Goal: Task Accomplishment & Management: Use online tool/utility

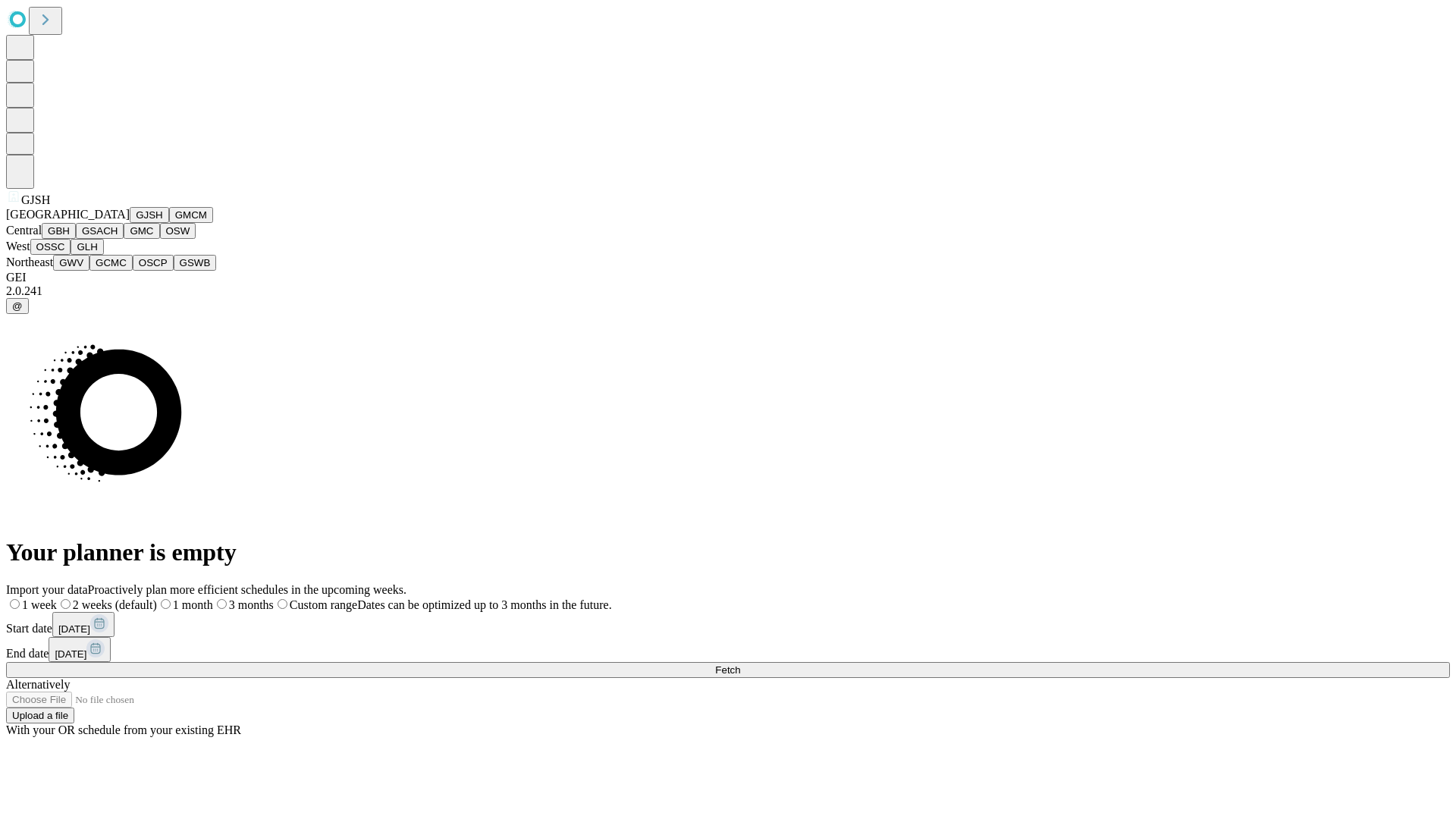
click at [130, 223] on button "GJSH" at bounding box center [149, 215] width 39 height 16
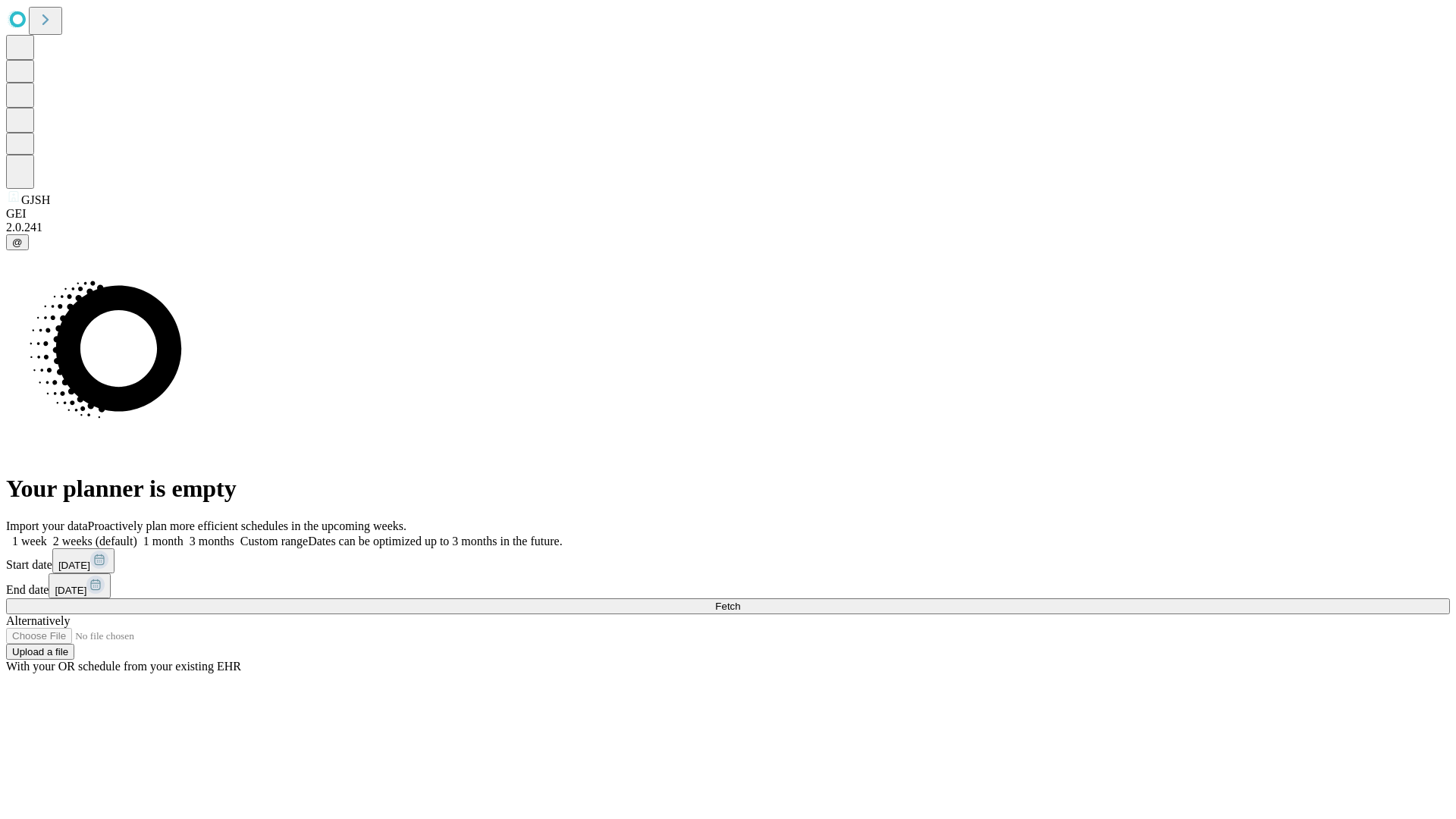
click at [184, 534] on label "1 month" at bounding box center [161, 540] width 46 height 13
click at [740, 601] on span "Fetch" at bounding box center [728, 606] width 25 height 12
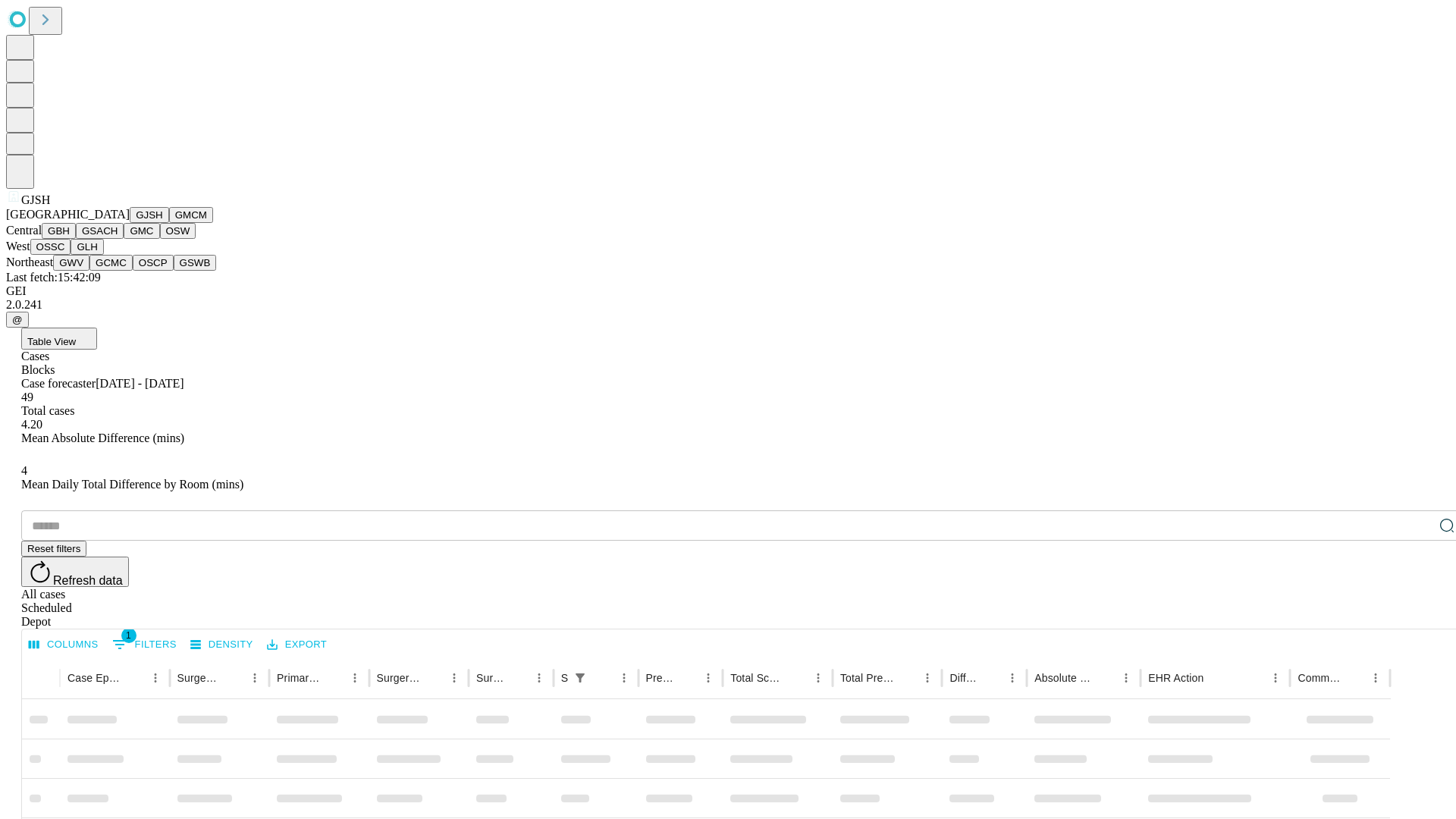
click at [169, 223] on button "GMCM" at bounding box center [191, 215] width 44 height 16
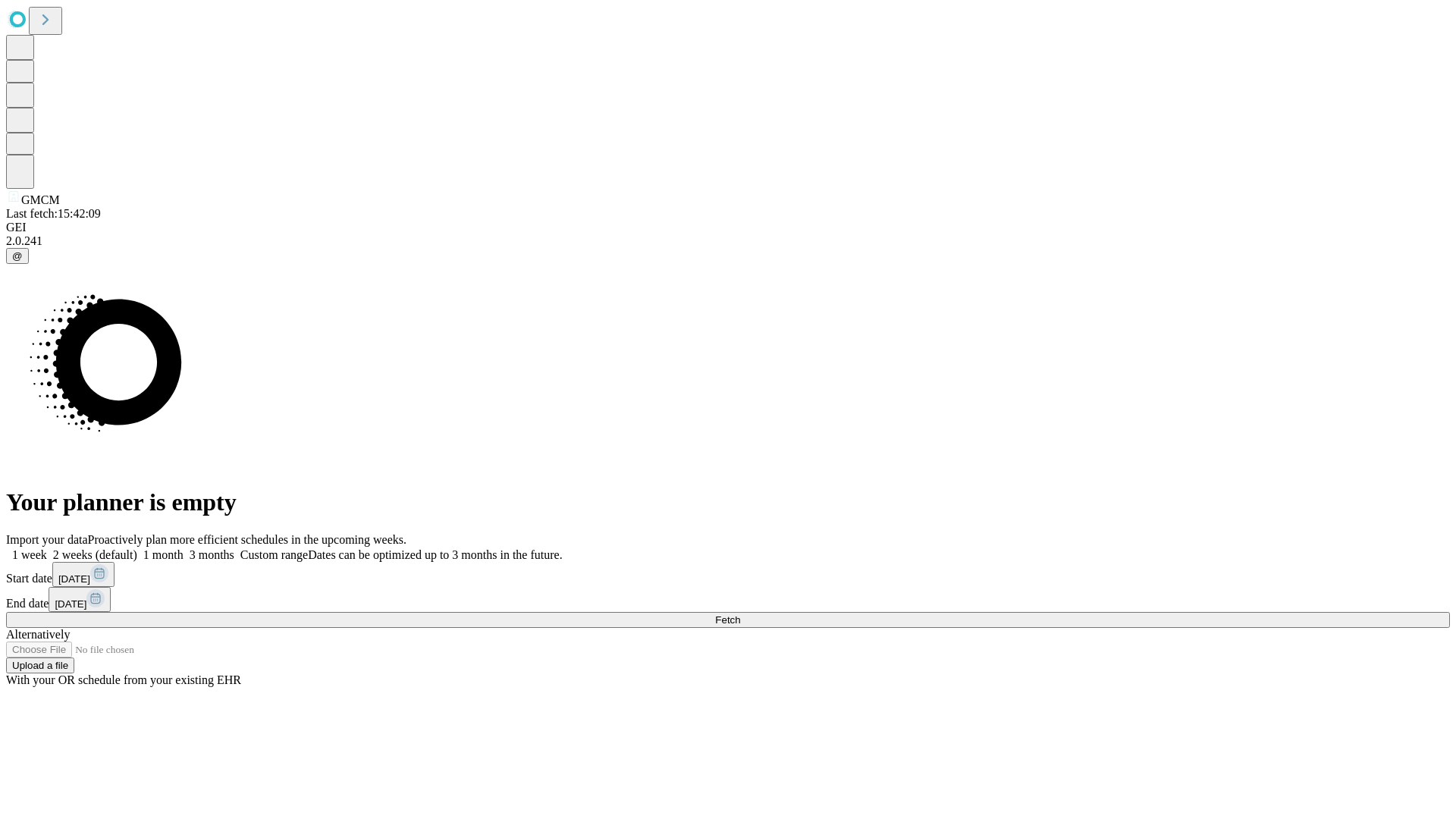
click at [184, 548] on label "1 month" at bounding box center [161, 555] width 46 height 13
click at [740, 614] on span "Fetch" at bounding box center [728, 619] width 25 height 12
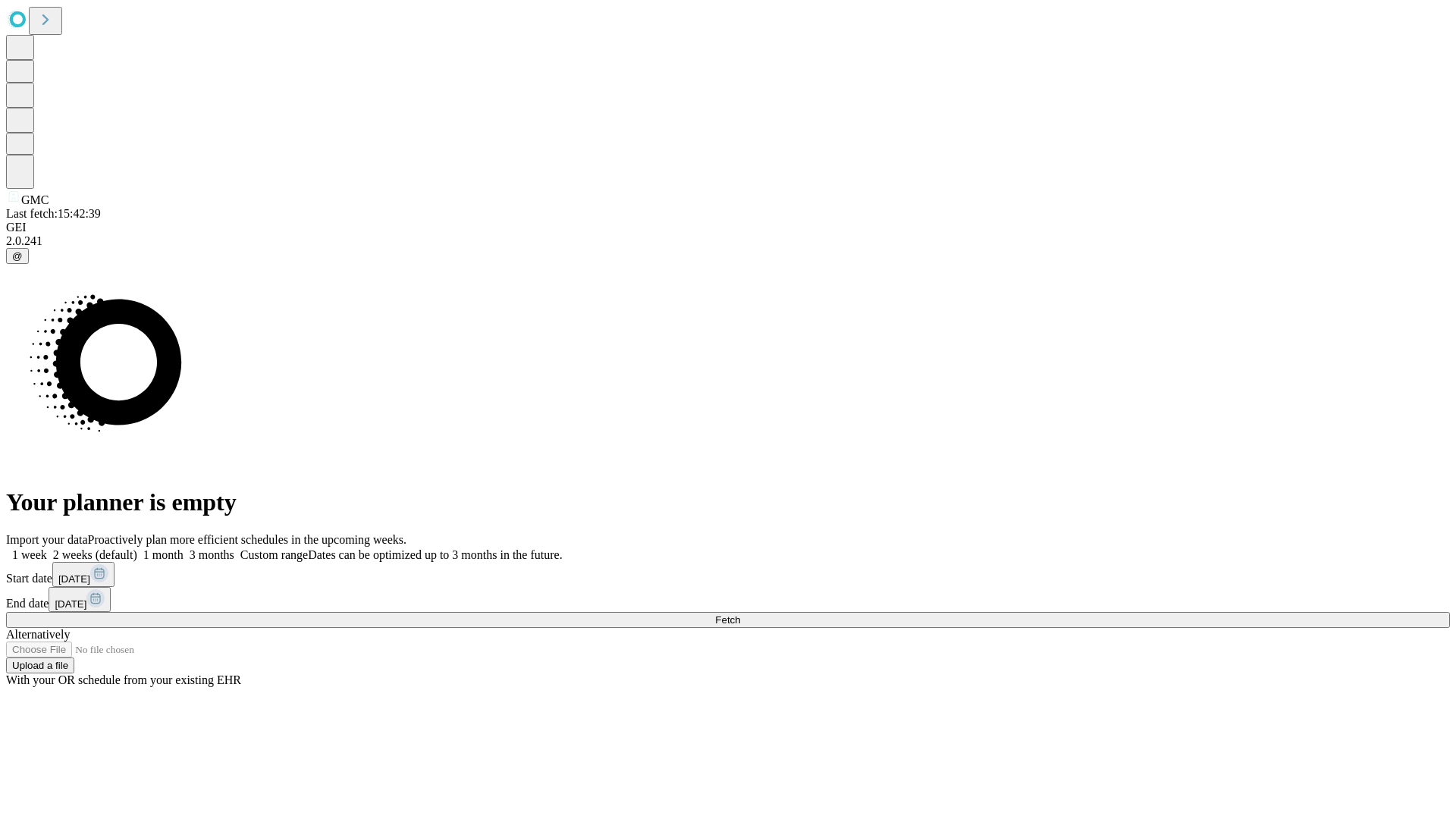
click at [740, 614] on span "Fetch" at bounding box center [728, 619] width 25 height 12
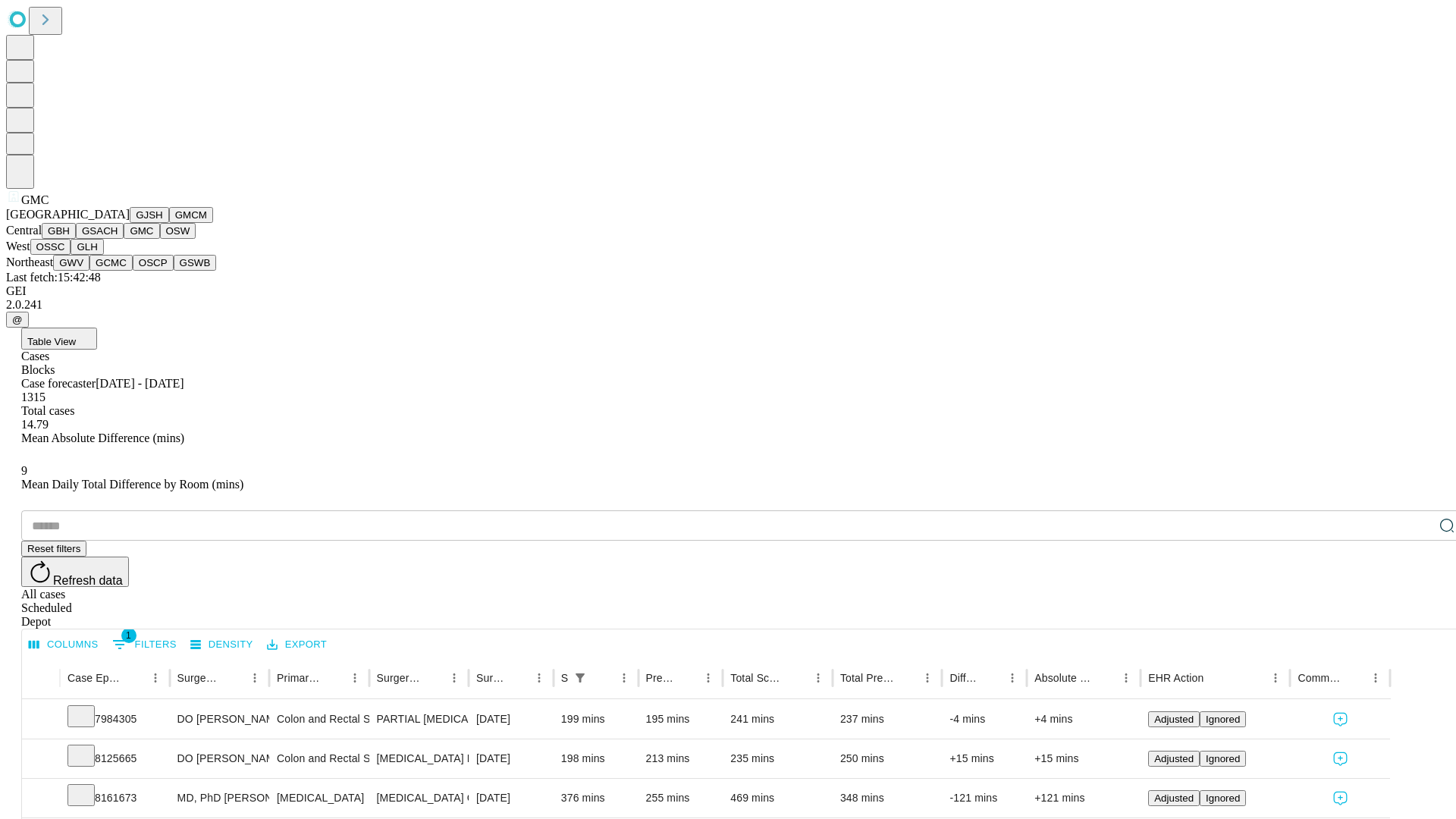
click at [160, 239] on button "OSW" at bounding box center [178, 231] width 36 height 16
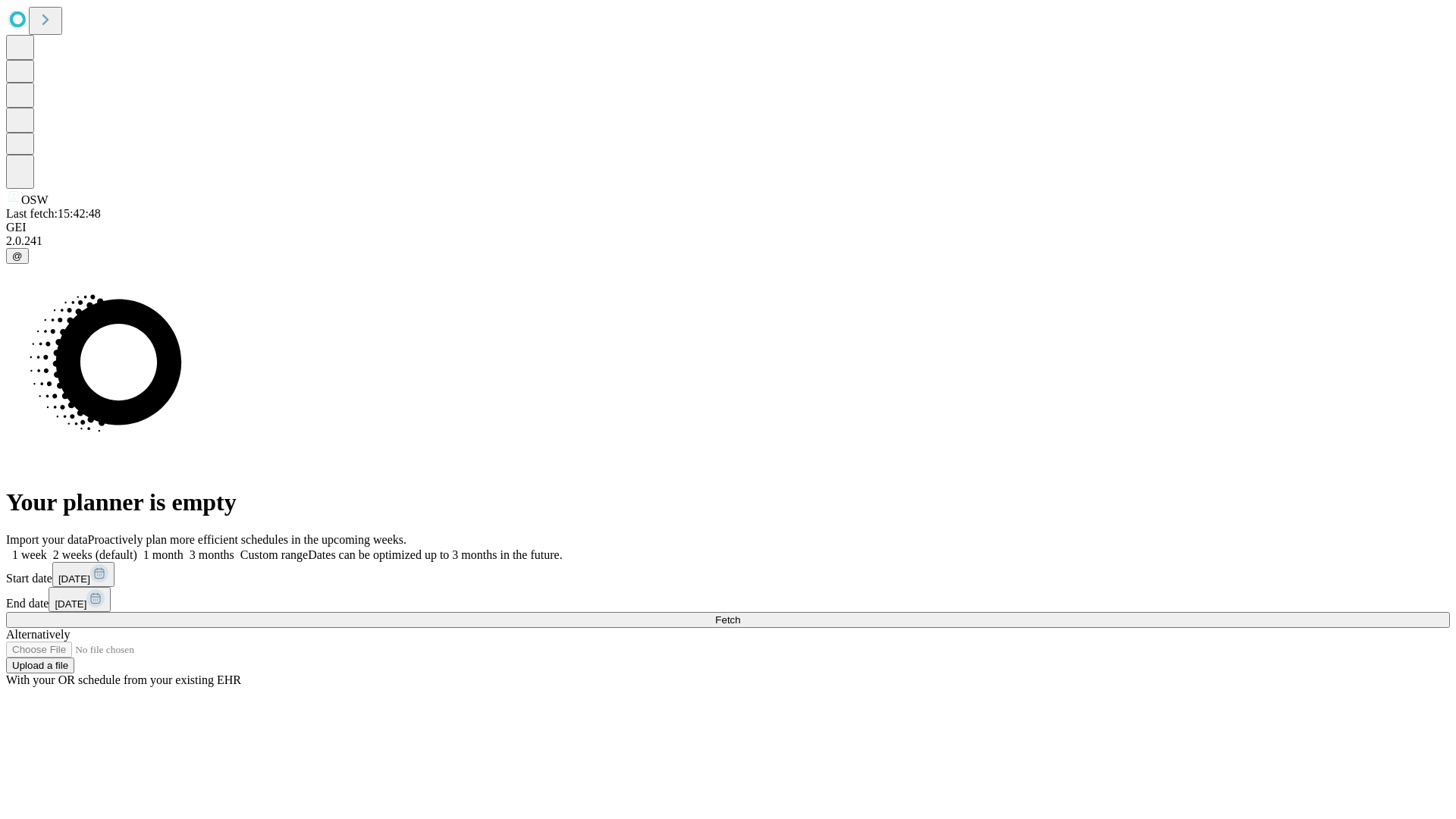
click at [184, 548] on label "1 month" at bounding box center [161, 555] width 46 height 13
click at [740, 614] on span "Fetch" at bounding box center [728, 619] width 25 height 12
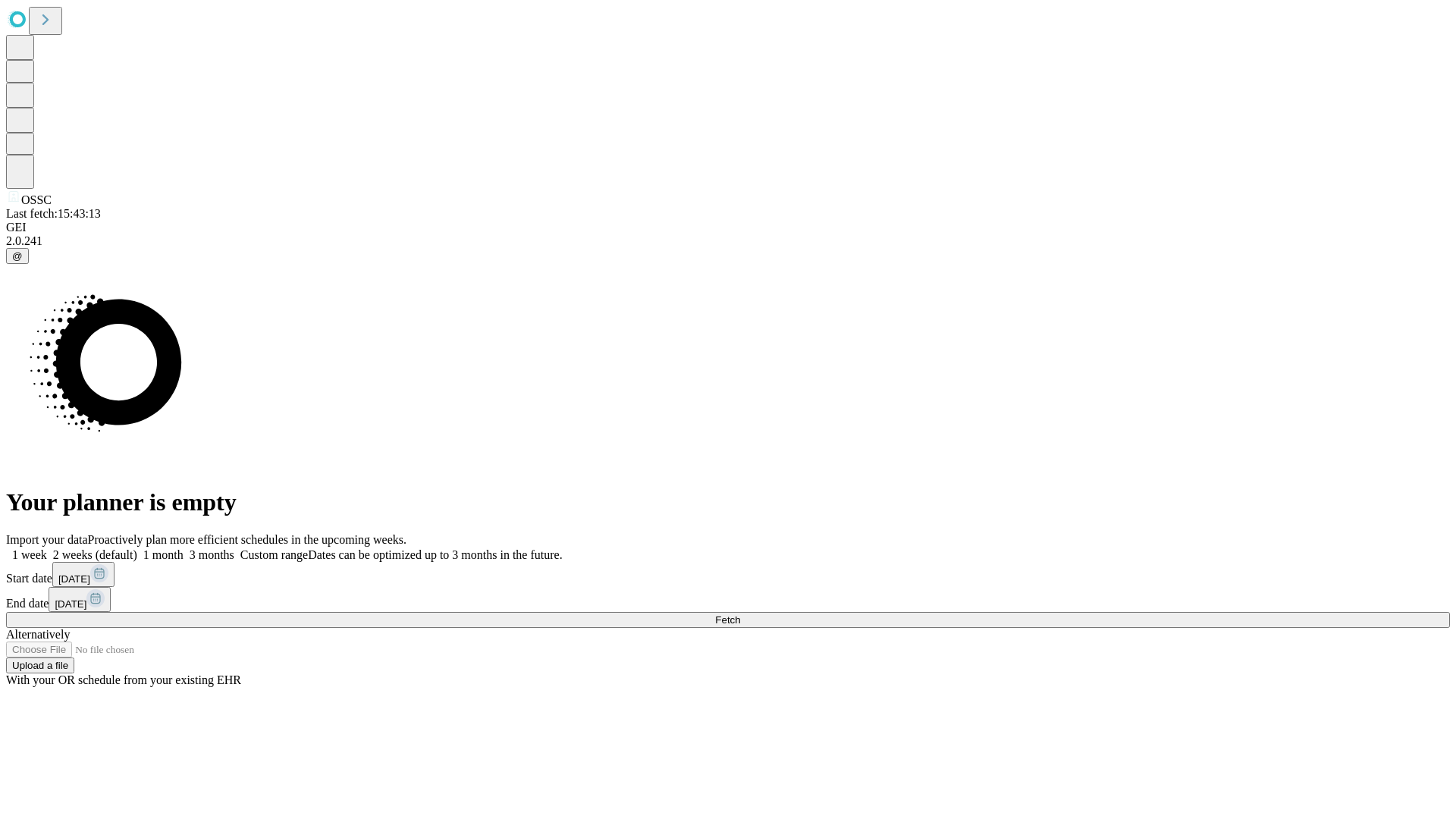
click at [184, 548] on label "1 month" at bounding box center [161, 555] width 46 height 13
click at [740, 614] on span "Fetch" at bounding box center [728, 619] width 25 height 12
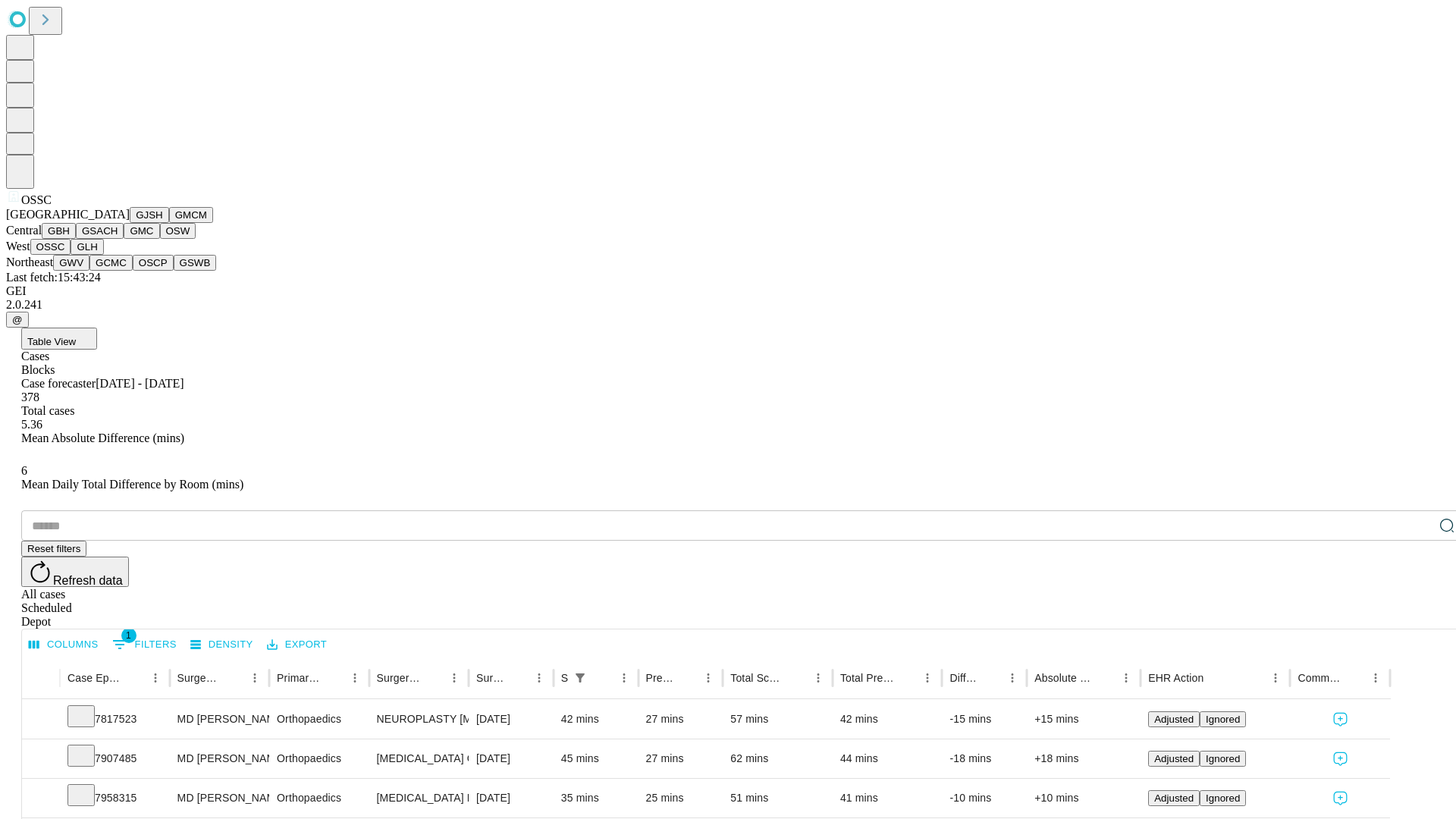
click at [103, 255] on button "GLH" at bounding box center [86, 247] width 33 height 16
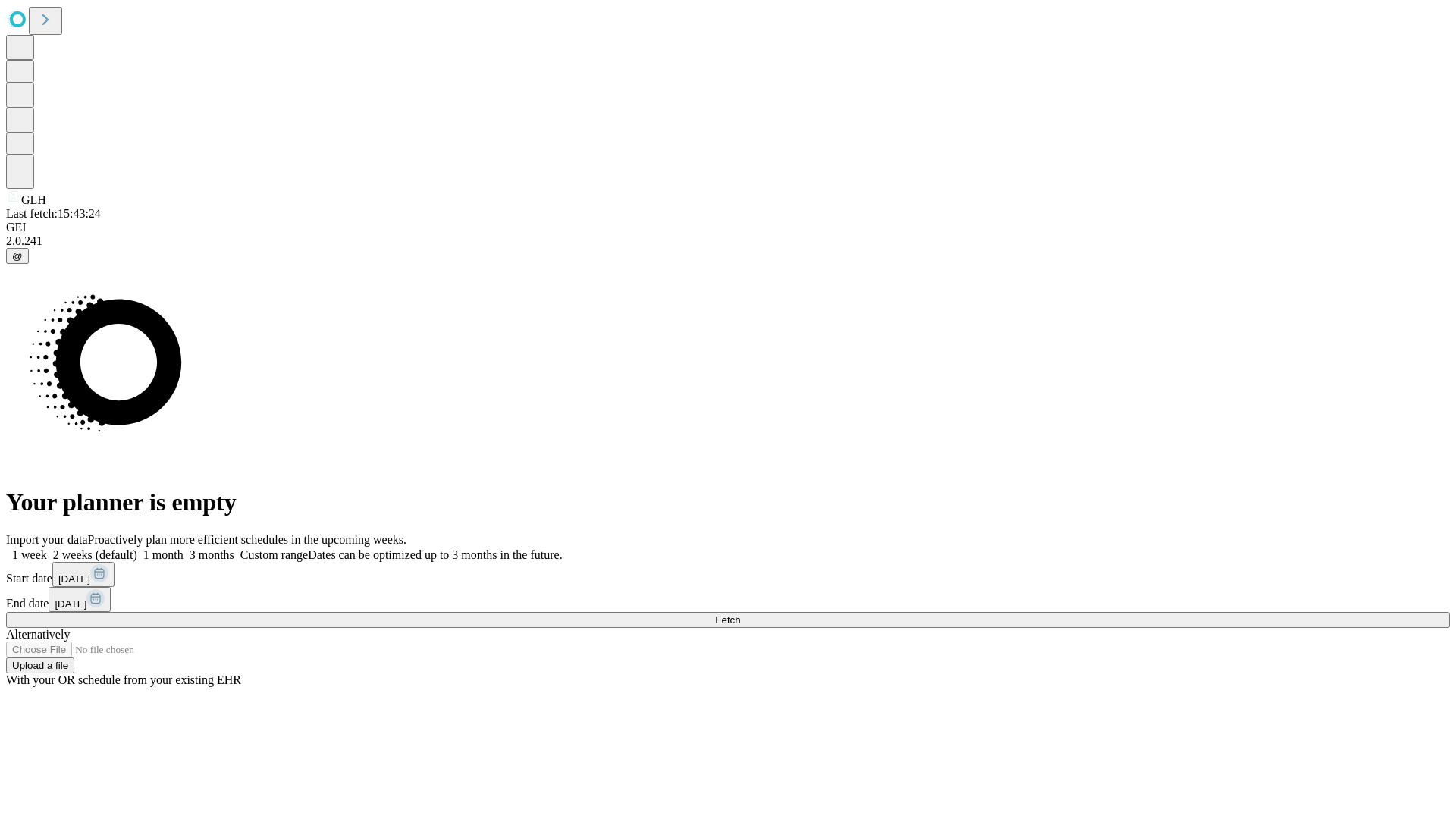
click at [184, 548] on label "1 month" at bounding box center [161, 555] width 46 height 13
click at [740, 614] on span "Fetch" at bounding box center [728, 619] width 25 height 12
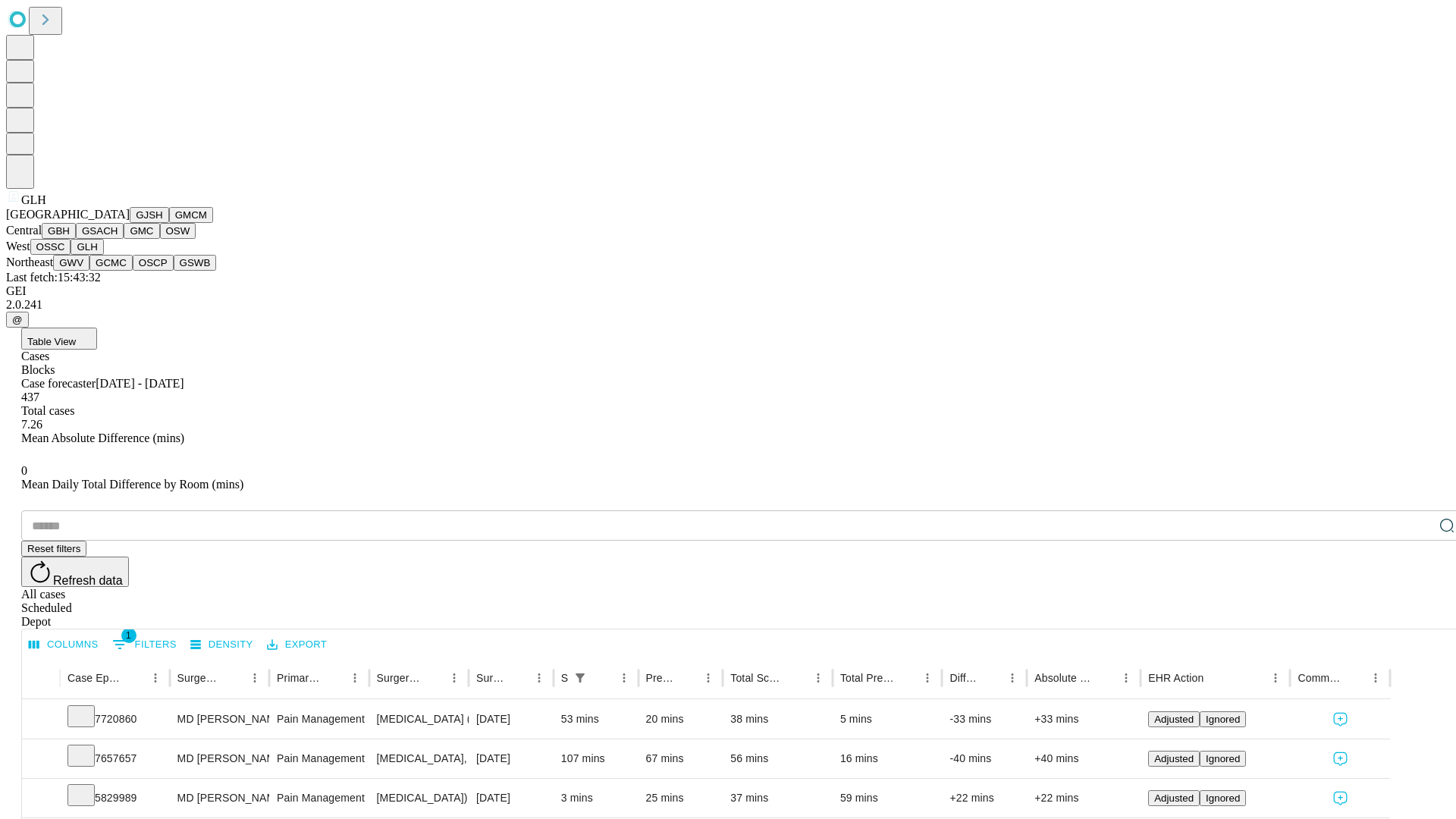
click at [90, 271] on button "GWV" at bounding box center [71, 263] width 36 height 16
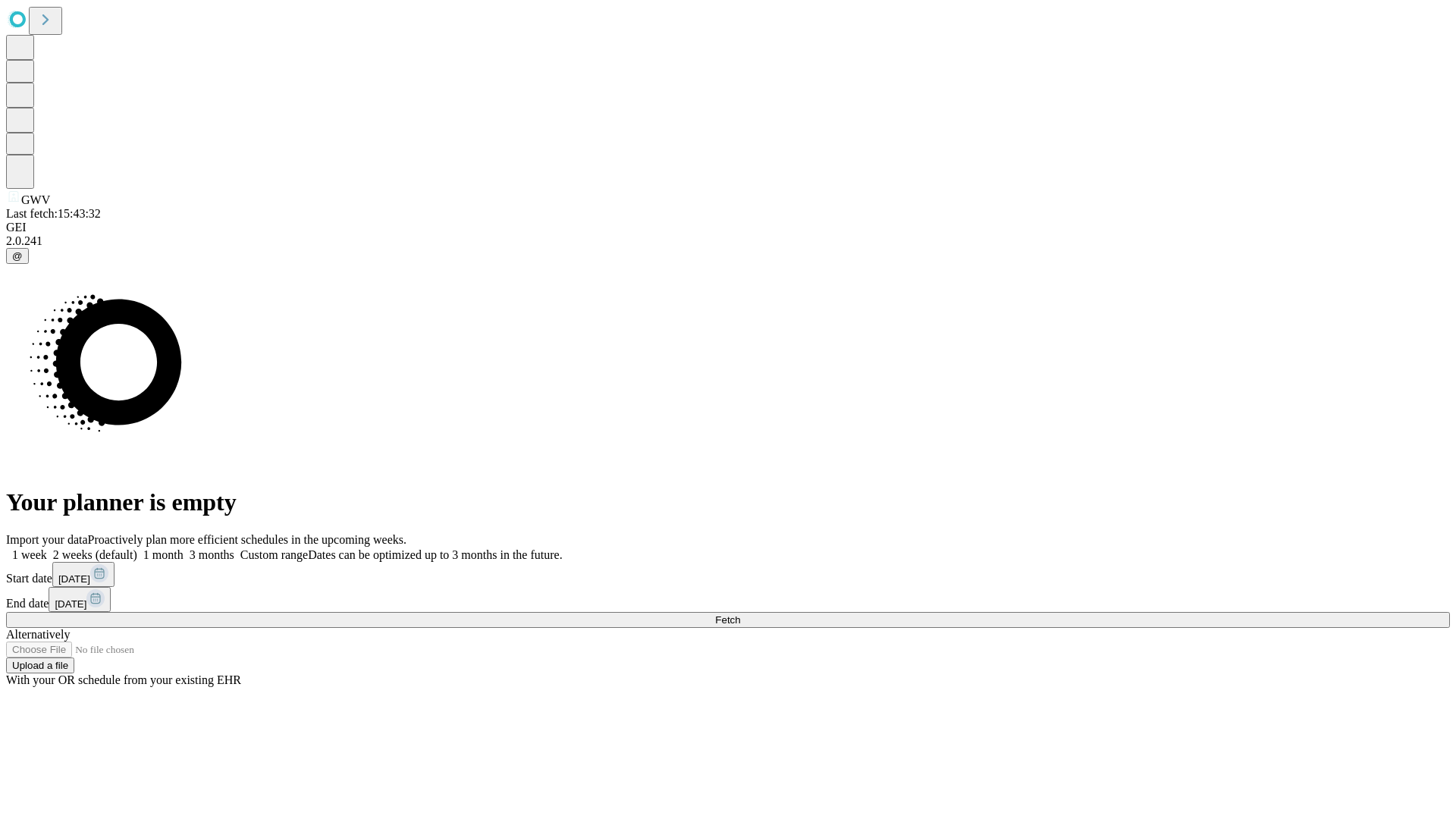
click at [184, 548] on label "1 month" at bounding box center [161, 555] width 46 height 13
click at [740, 614] on span "Fetch" at bounding box center [728, 619] width 25 height 12
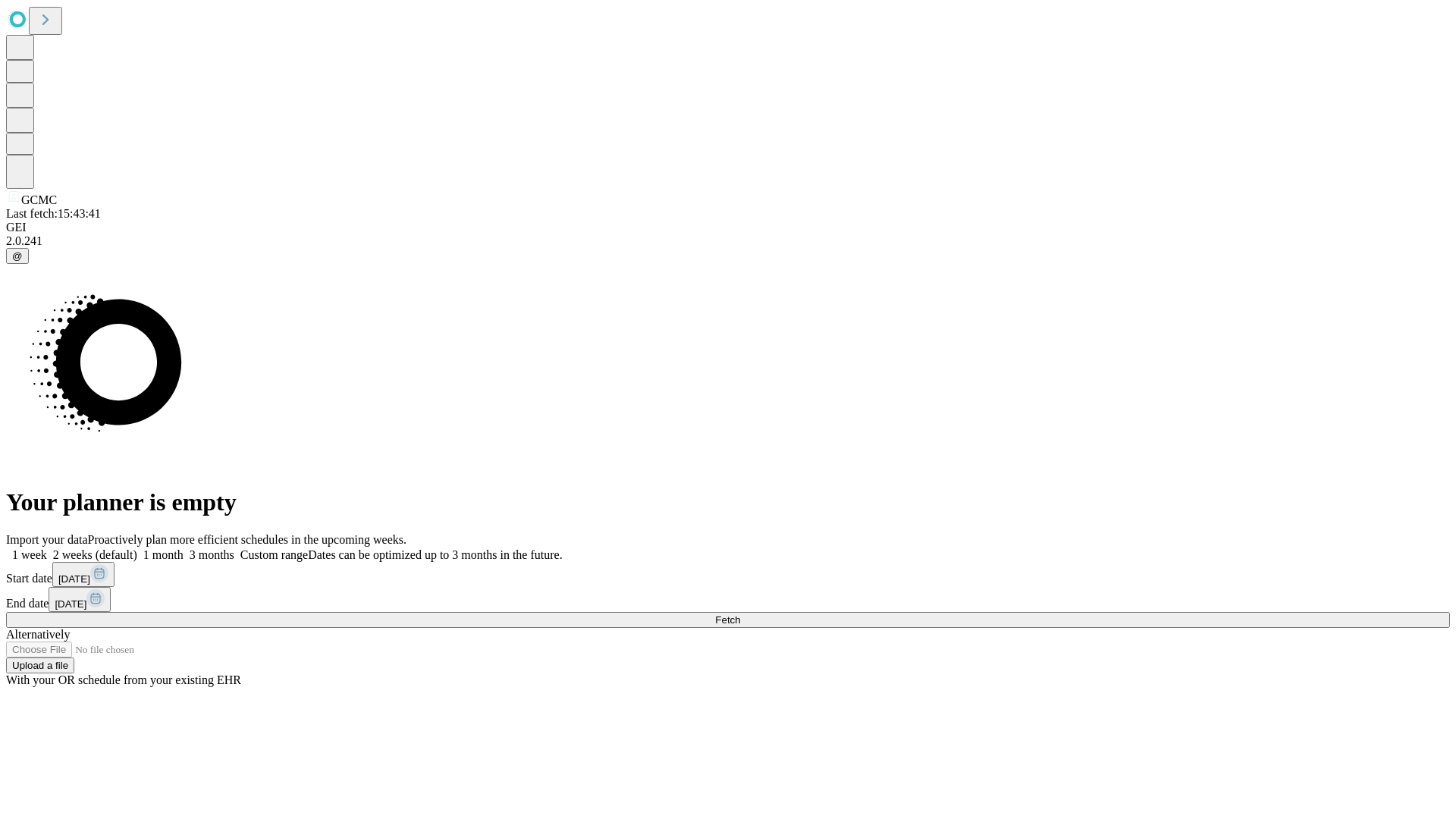
click at [184, 548] on label "1 month" at bounding box center [161, 555] width 46 height 13
click at [740, 614] on span "Fetch" at bounding box center [728, 619] width 25 height 12
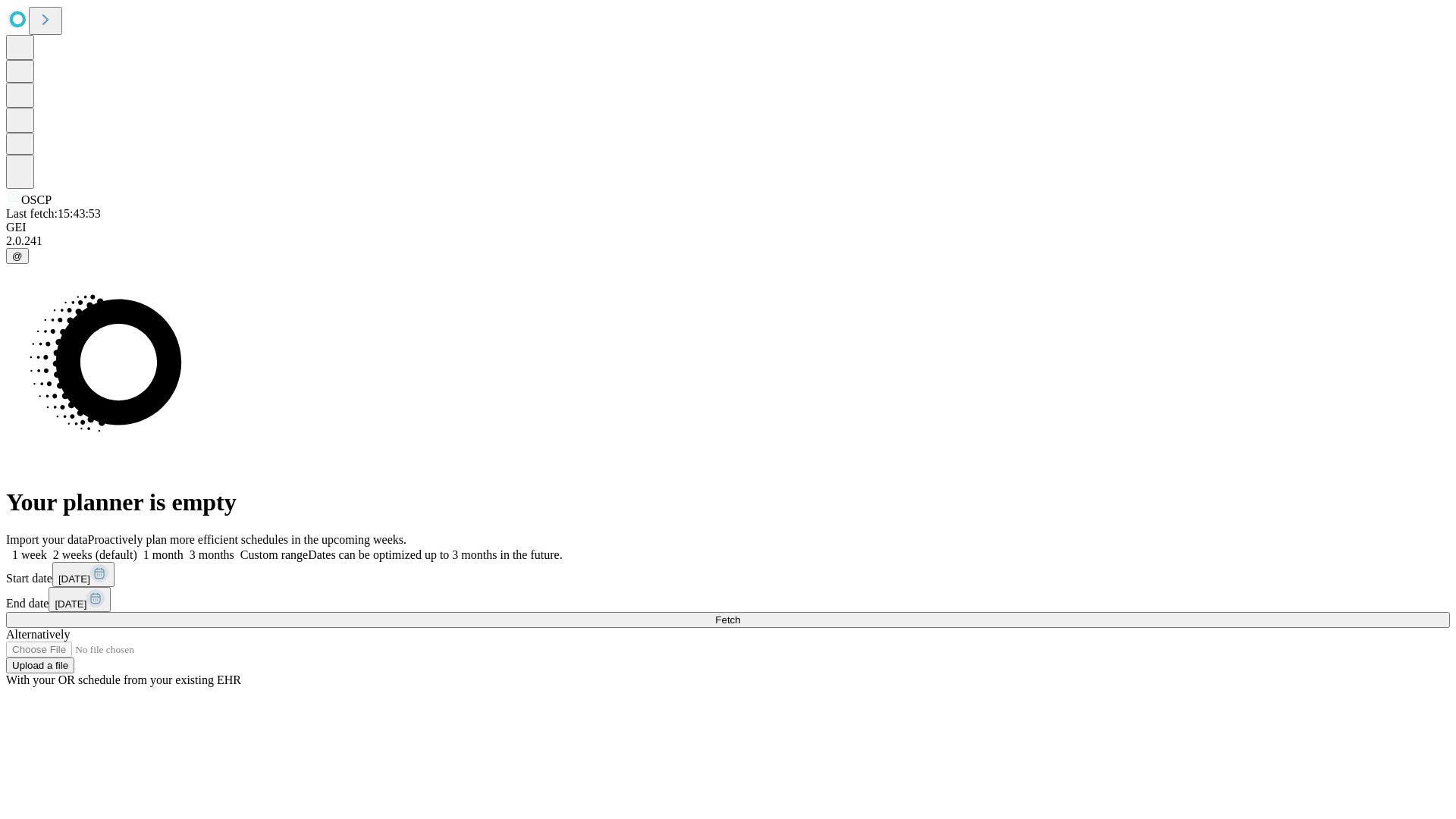
click at [184, 548] on label "1 month" at bounding box center [161, 555] width 46 height 13
click at [740, 614] on span "Fetch" at bounding box center [728, 619] width 25 height 12
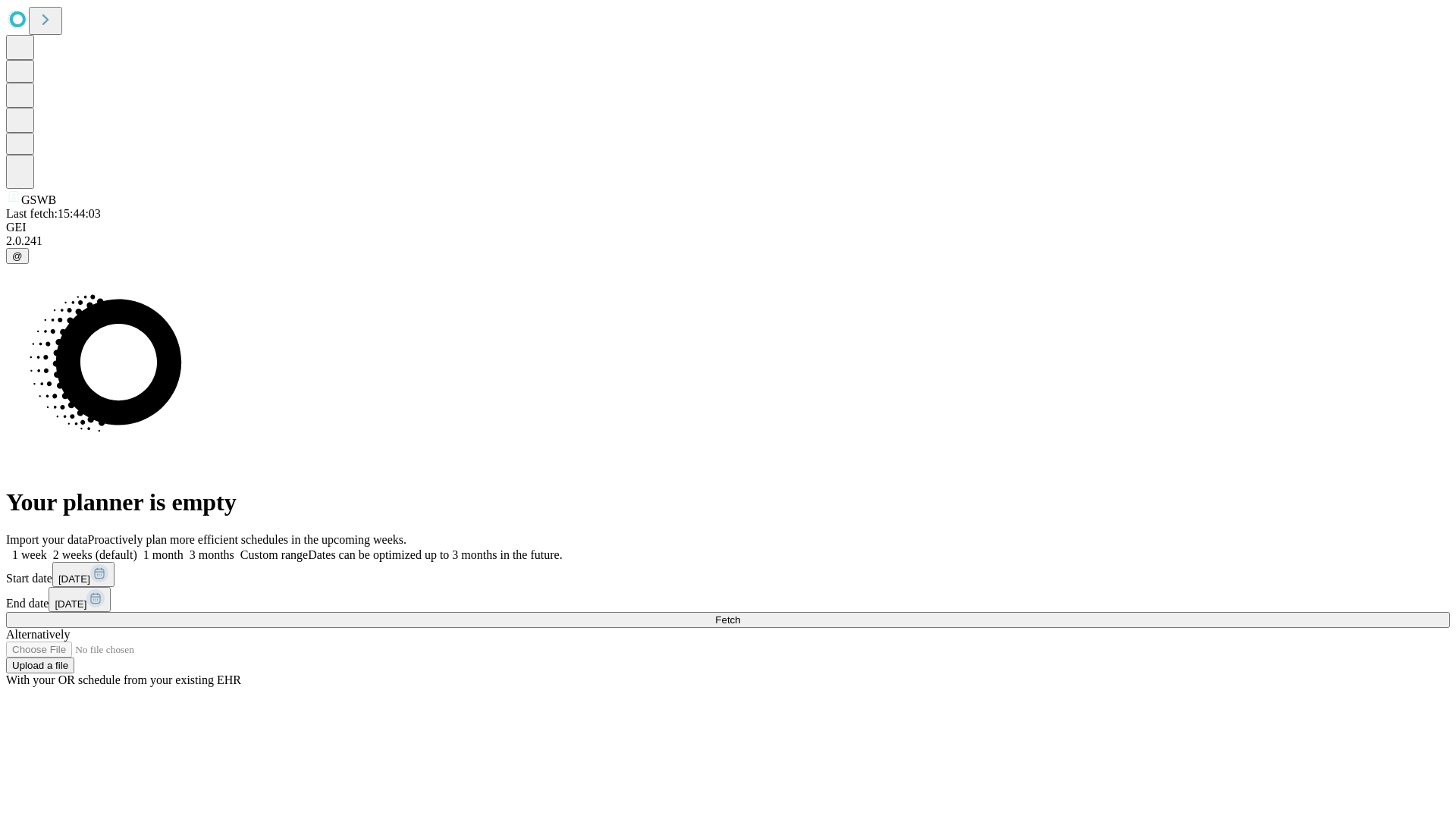
click at [740, 614] on span "Fetch" at bounding box center [728, 619] width 25 height 12
